Goal: Task Accomplishment & Management: Manage account settings

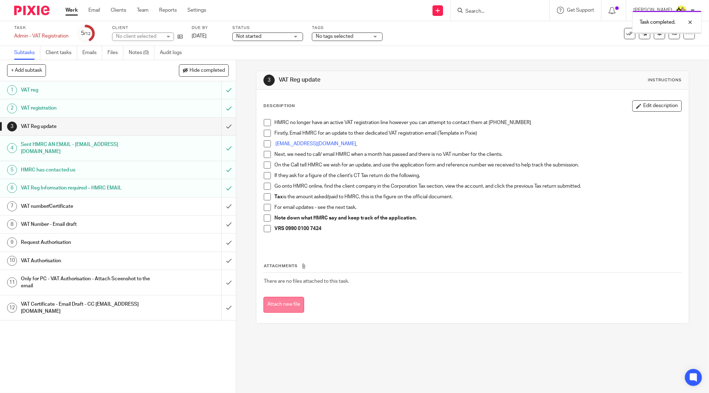
click at [288, 300] on button "Attach new file" at bounding box center [283, 305] width 41 height 16
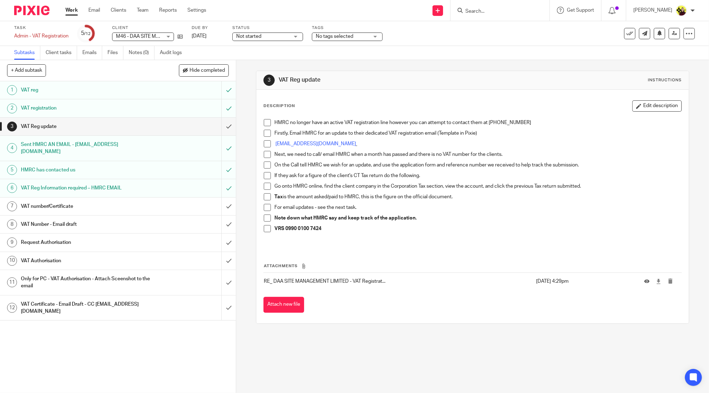
click at [476, 10] on input "Search" at bounding box center [496, 11] width 64 height 6
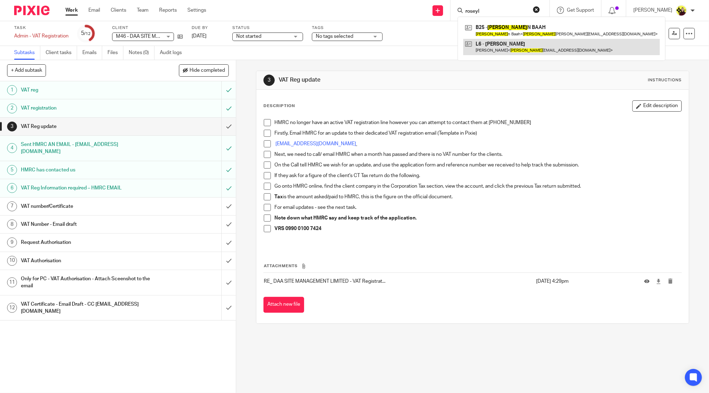
type input "roseyl"
click at [512, 44] on link at bounding box center [561, 47] width 197 height 16
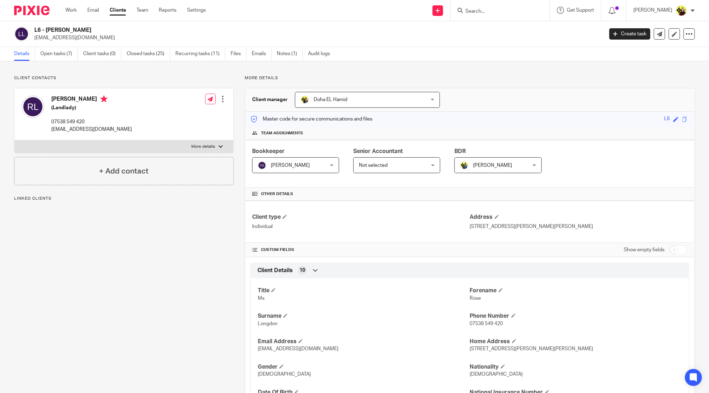
click at [484, 2] on div at bounding box center [499, 10] width 99 height 21
click at [484, 7] on form at bounding box center [501, 10] width 75 height 9
click at [486, 0] on div at bounding box center [499, 10] width 99 height 21
click at [485, 7] on form at bounding box center [501, 10] width 75 height 9
click at [487, 7] on form at bounding box center [501, 10] width 75 height 9
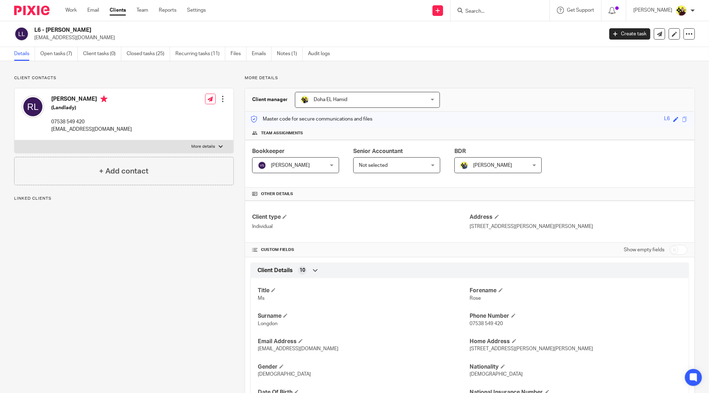
click at [510, 13] on input "Search" at bounding box center [496, 11] width 64 height 6
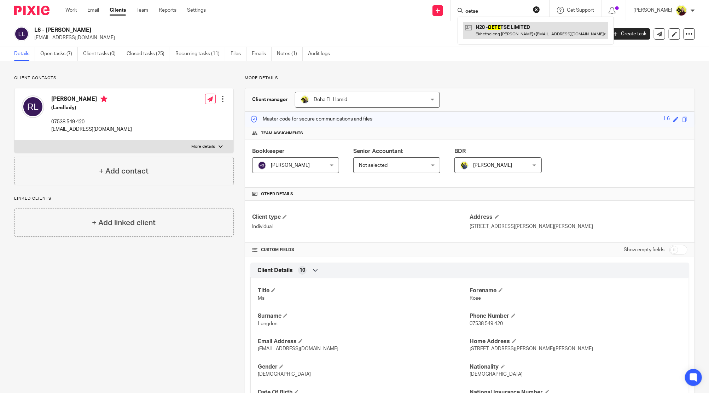
type input "oetse"
click at [500, 29] on link at bounding box center [535, 30] width 145 height 16
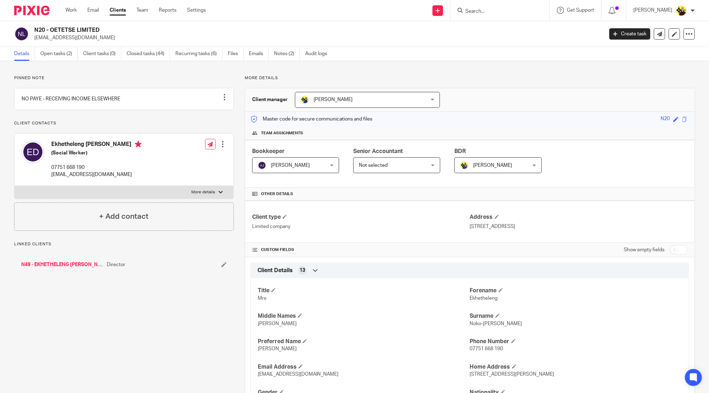
scroll to position [500, 0]
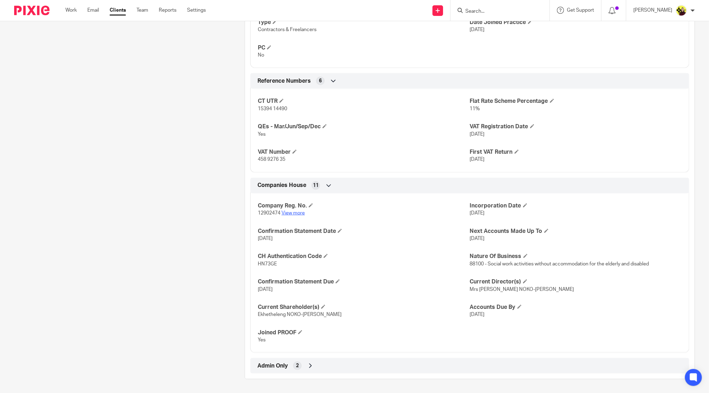
click at [284, 214] on link "View more" at bounding box center [292, 213] width 23 height 5
